Goal: Task Accomplishment & Management: Use online tool/utility

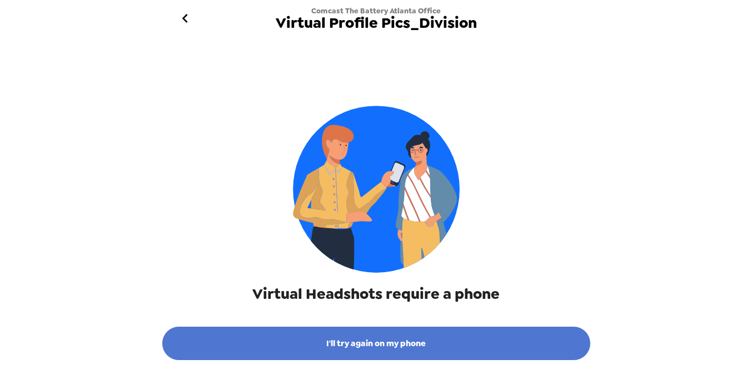
click at [366, 343] on button "I'll try again on my phone" at bounding box center [376, 342] width 428 height 33
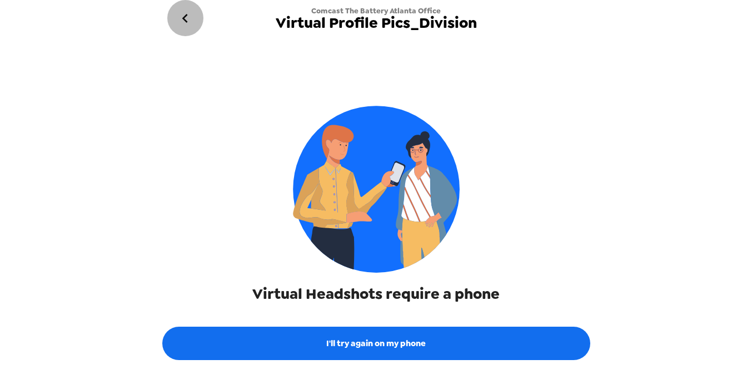
click at [187, 23] on icon "go back" at bounding box center [185, 18] width 18 height 18
click at [182, 17] on icon "go back" at bounding box center [185, 18] width 18 height 18
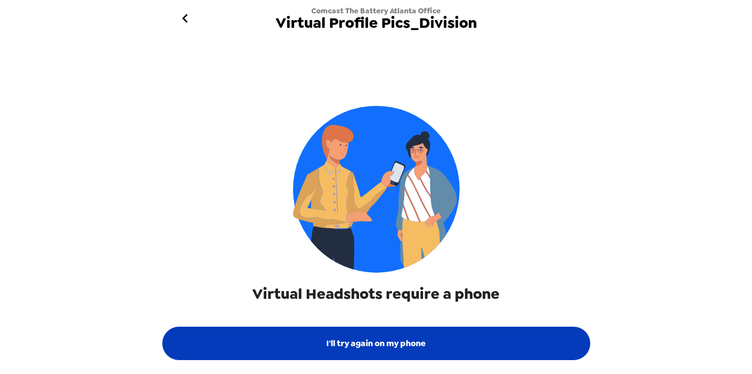
click at [371, 340] on button "I'll try again on my phone" at bounding box center [376, 342] width 428 height 33
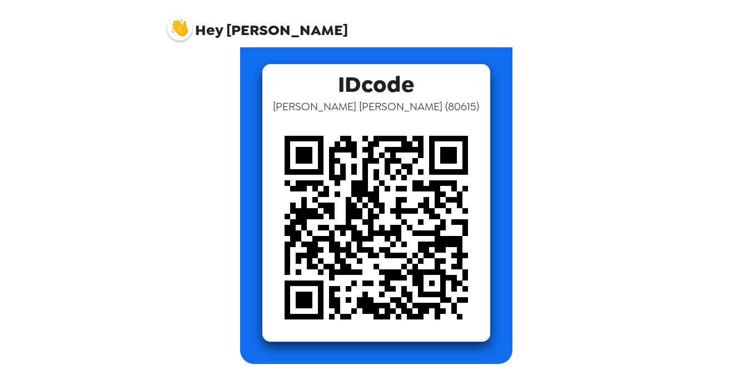
scroll to position [52, 0]
